Goal: Navigation & Orientation: Find specific page/section

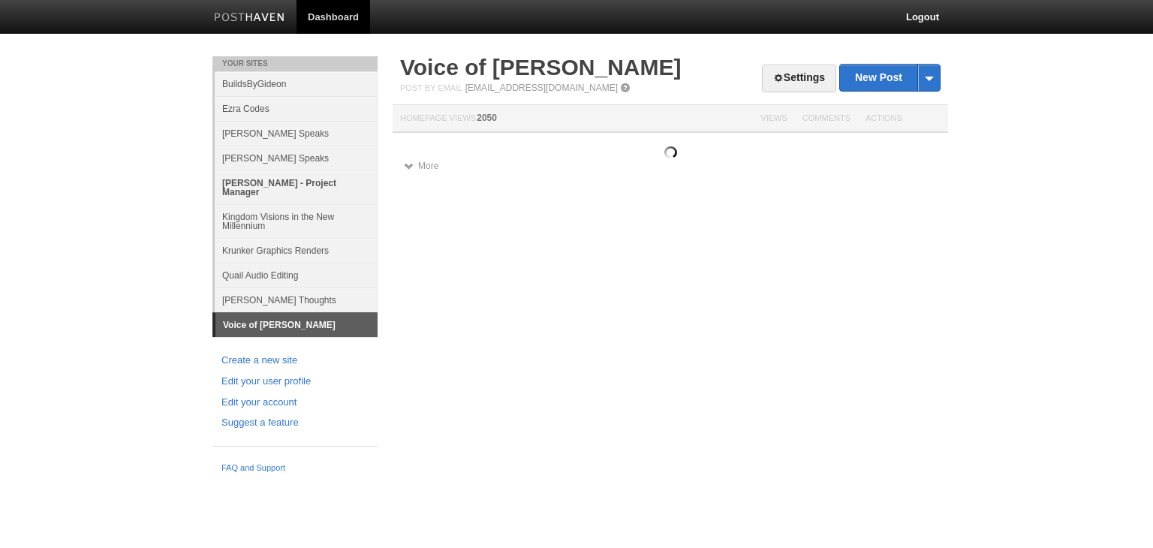
click at [262, 170] on link "[PERSON_NAME] - Project Manager" at bounding box center [296, 187] width 163 height 34
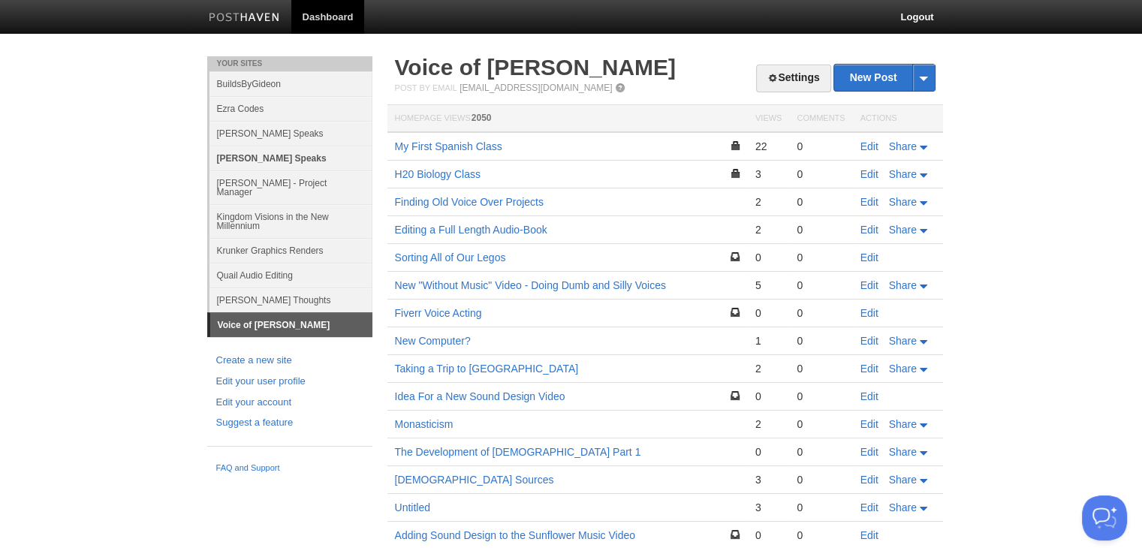
click at [258, 157] on link "[PERSON_NAME] Speaks" at bounding box center [291, 158] width 163 height 25
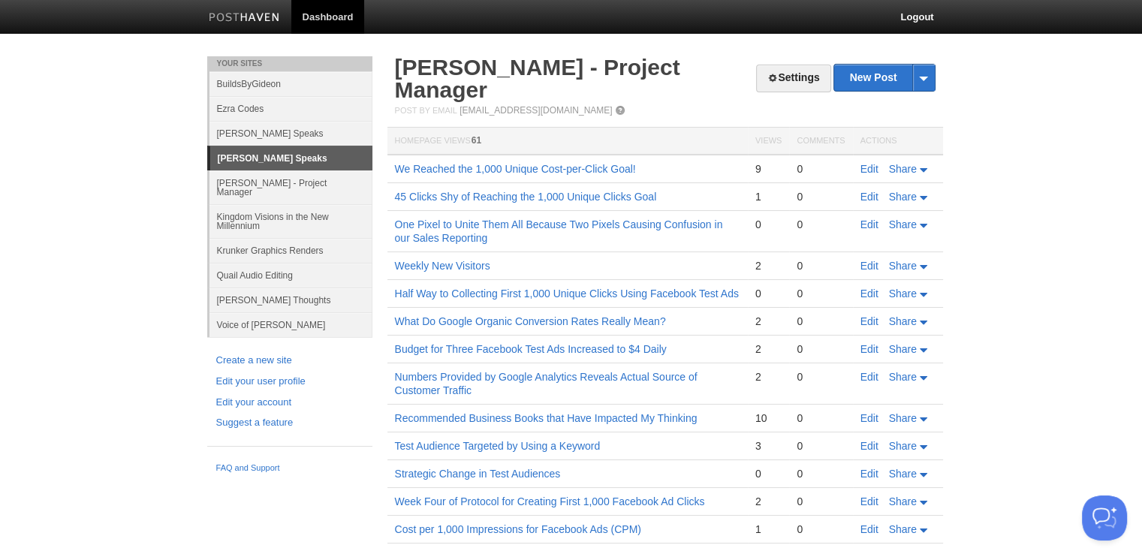
click at [278, 161] on link "[PERSON_NAME] Speaks" at bounding box center [291, 158] width 162 height 24
click at [265, 136] on link "[PERSON_NAME] Speaks" at bounding box center [291, 133] width 163 height 25
click at [265, 146] on link "[PERSON_NAME] Speaks" at bounding box center [291, 158] width 162 height 24
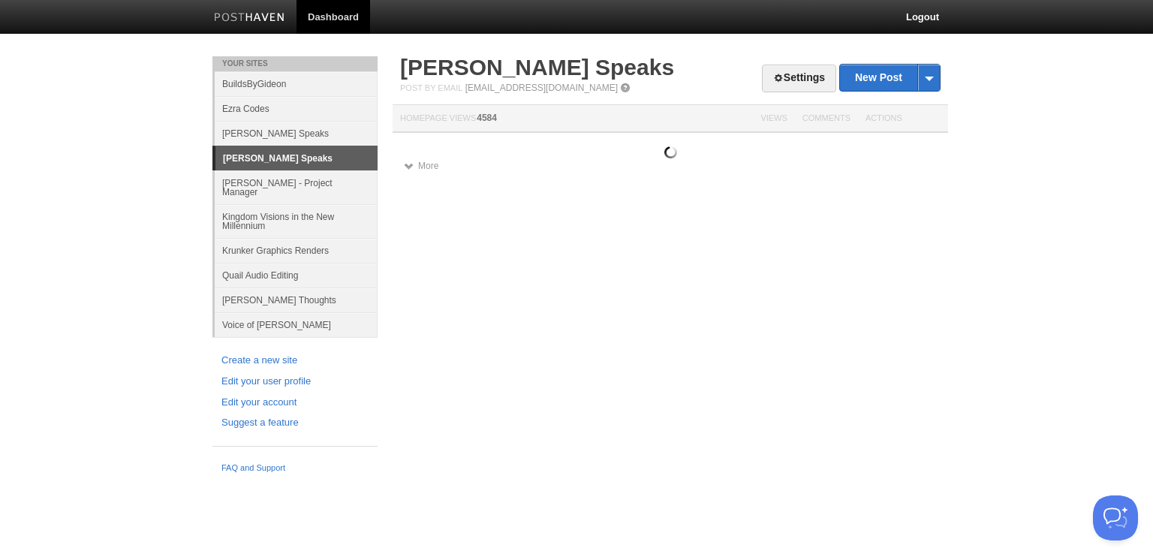
click at [266, 158] on link "[PERSON_NAME] Speaks" at bounding box center [297, 158] width 162 height 24
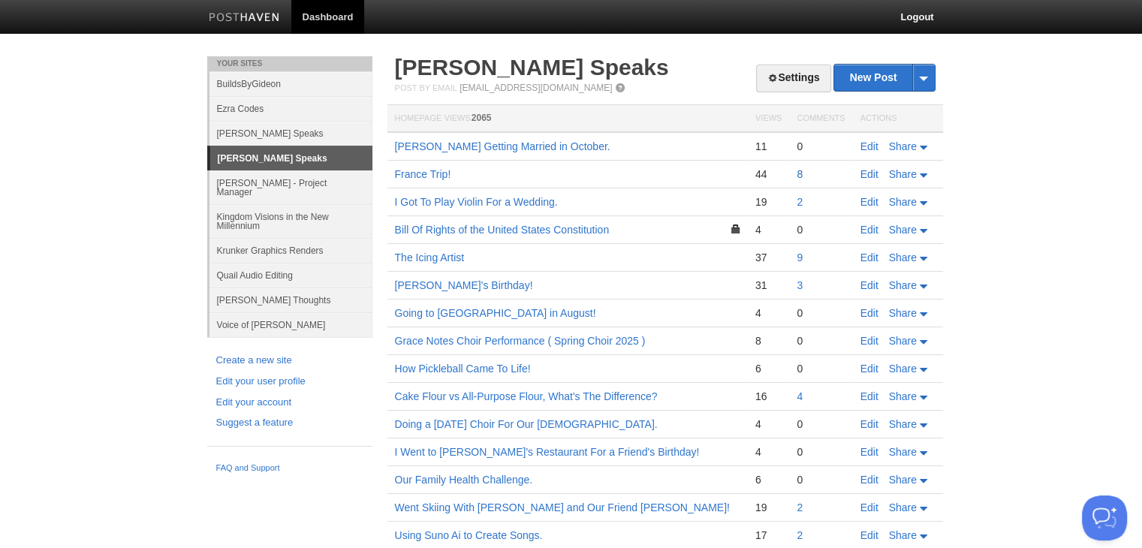
click at [797, 169] on link "8" at bounding box center [800, 174] width 6 height 12
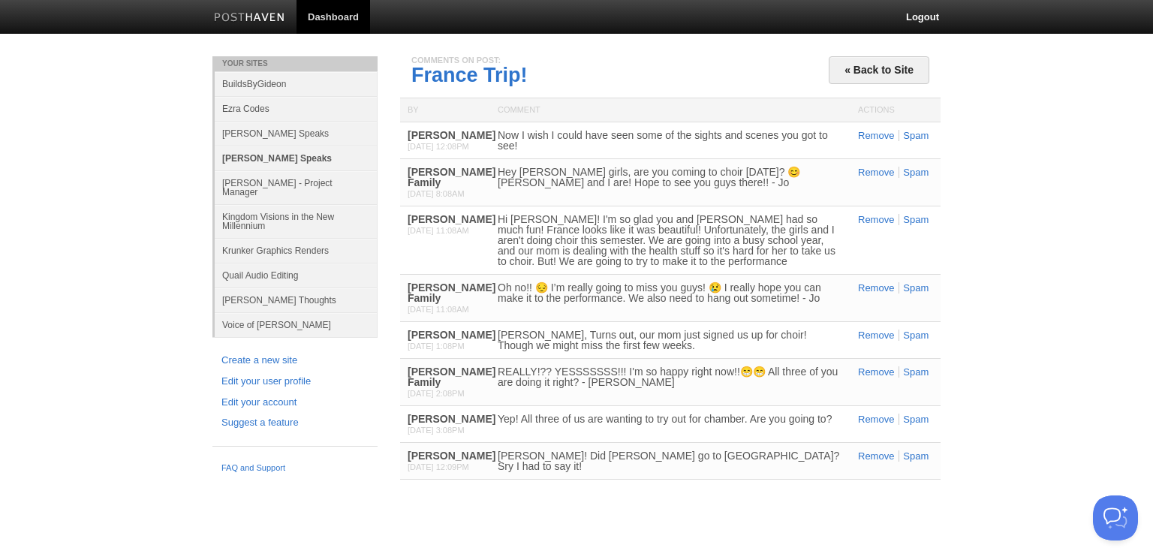
click at [285, 148] on link "[PERSON_NAME] Speaks" at bounding box center [296, 158] width 163 height 25
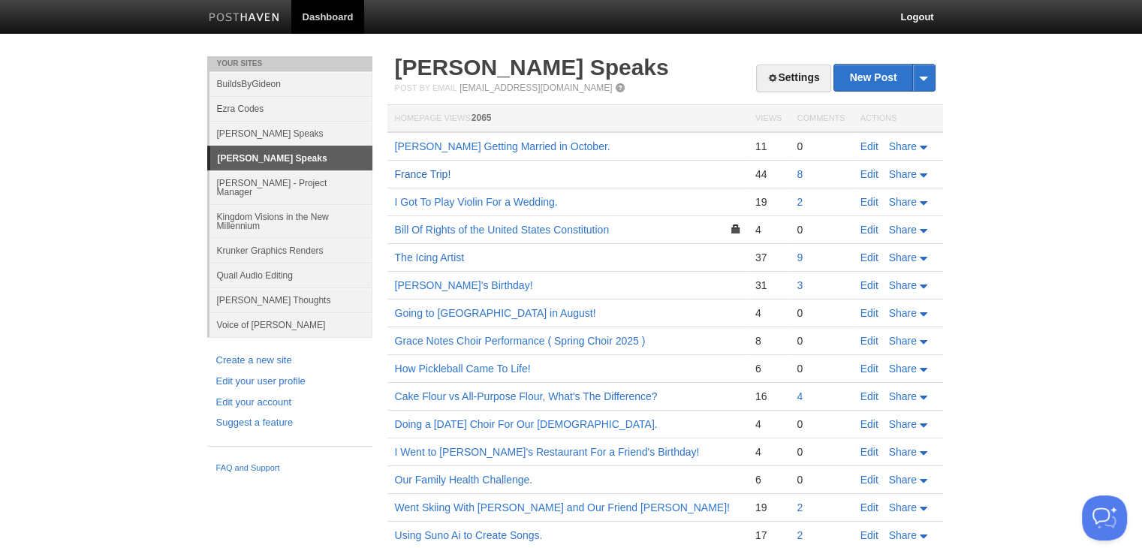
click at [430, 170] on link "France Trip!" at bounding box center [423, 174] width 56 height 12
